Goal: Navigation & Orientation: Find specific page/section

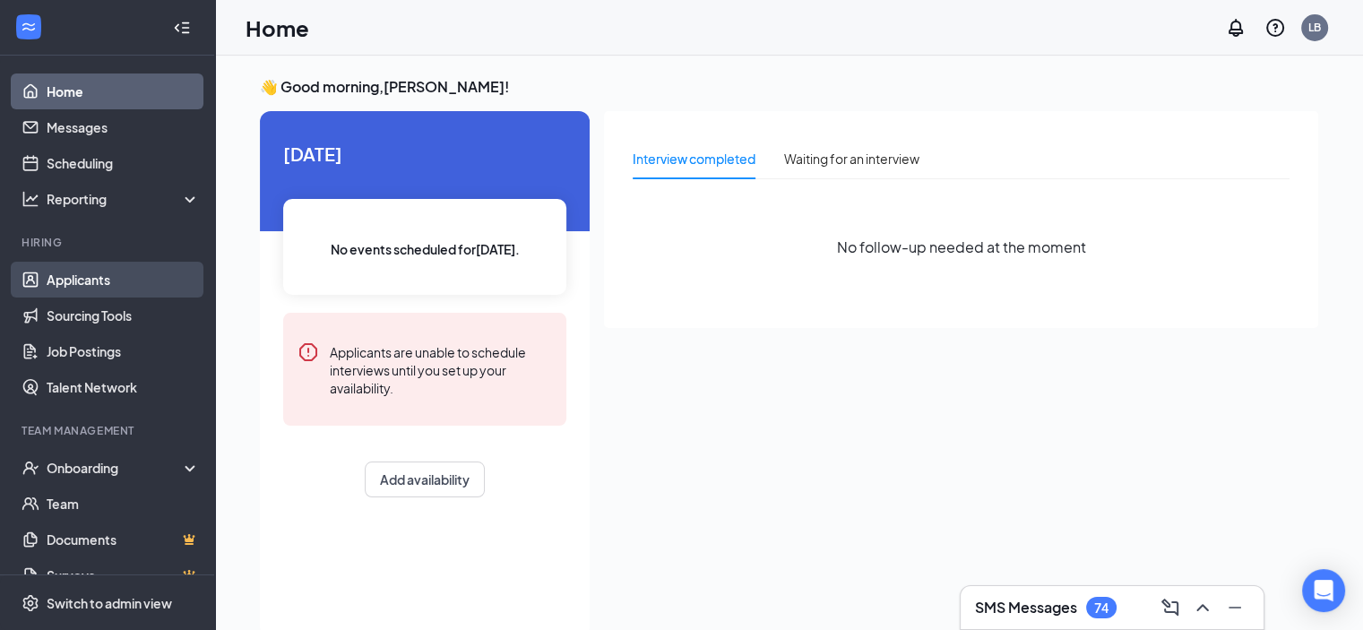
click at [82, 283] on link "Applicants" at bounding box center [123, 280] width 153 height 36
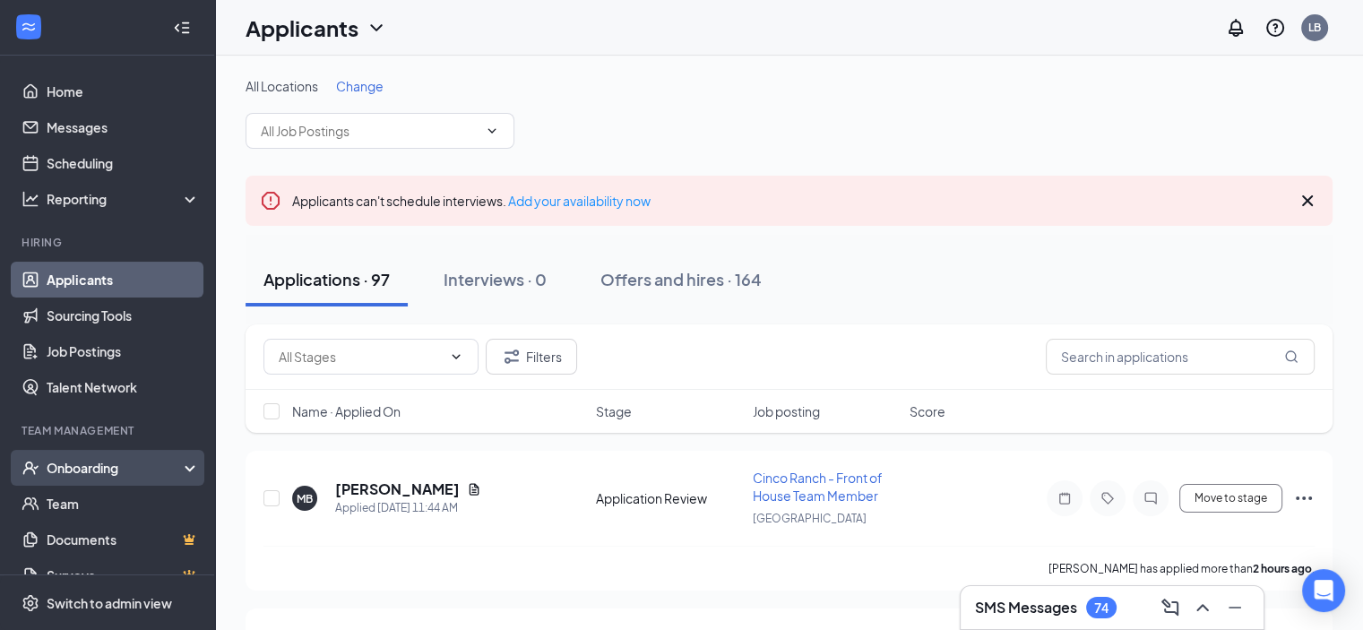
click at [90, 462] on div "Onboarding" at bounding box center [116, 468] width 138 height 18
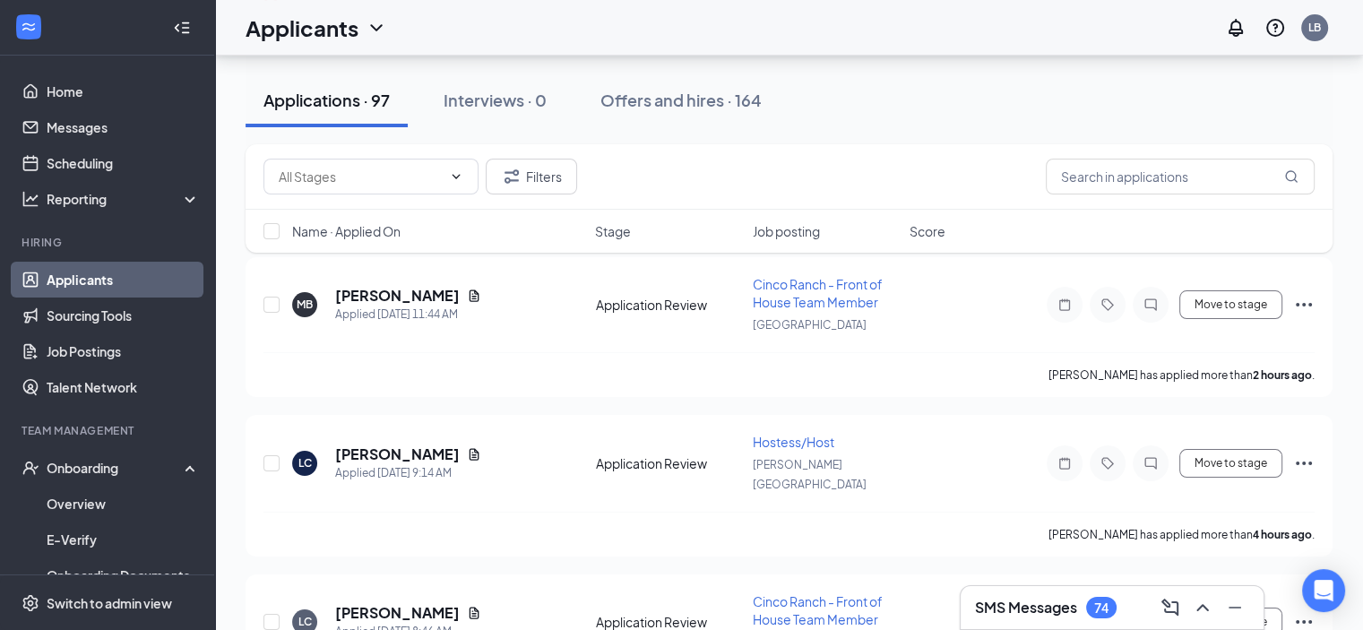
scroll to position [194, 0]
